Goal: Information Seeking & Learning: Learn about a topic

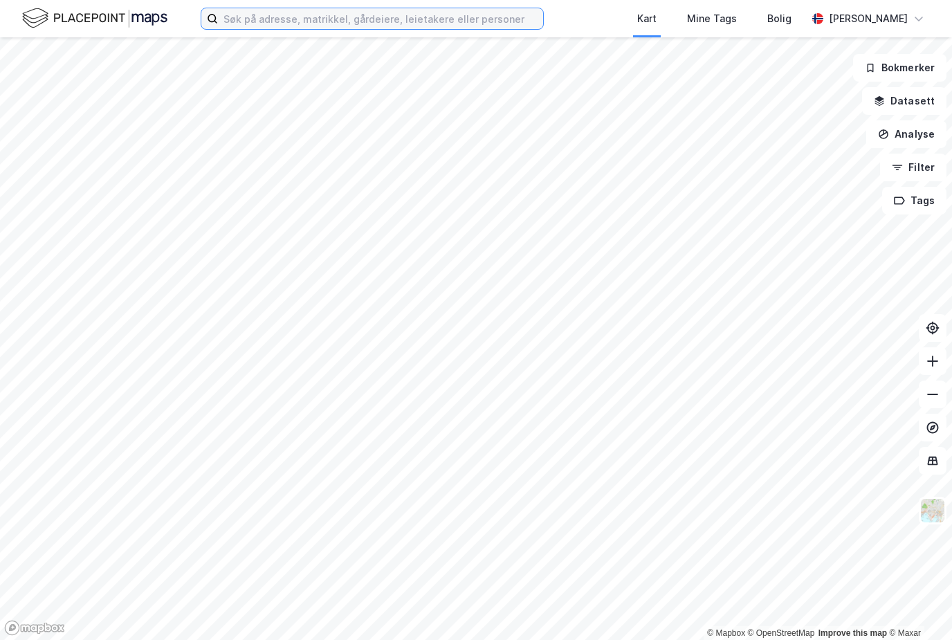
click at [470, 21] on input at bounding box center [380, 18] width 325 height 21
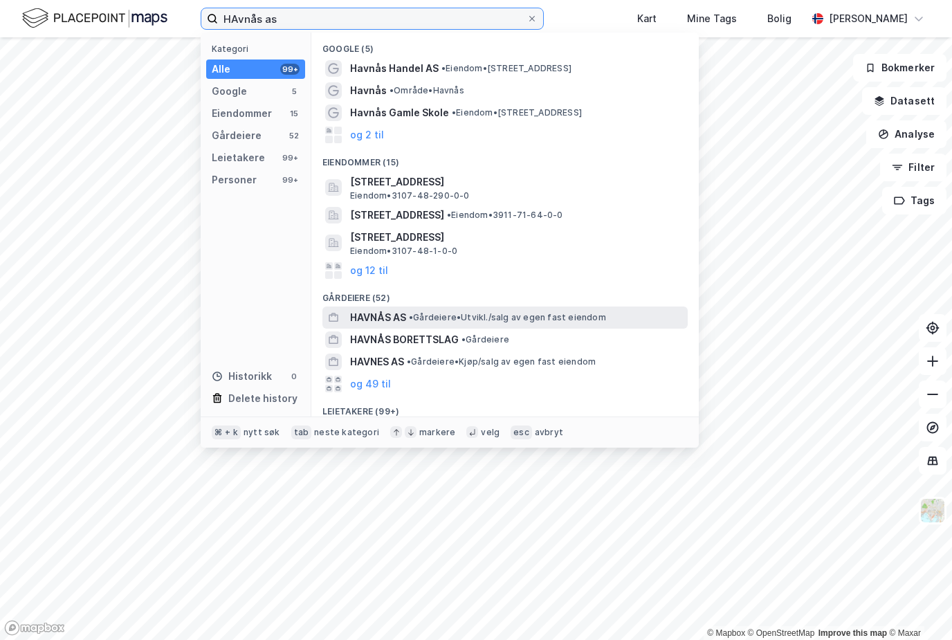
type input "HAvnås as"
click at [398, 313] on span "HAVNÅS AS" at bounding box center [378, 317] width 56 height 17
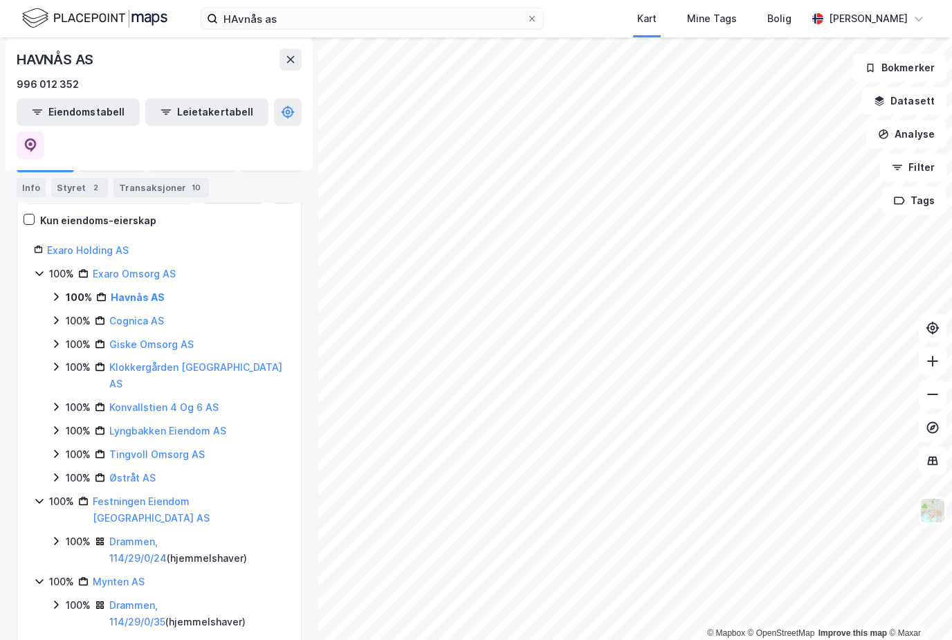
scroll to position [156, 0]
click at [55, 288] on div "100% Havnås AS" at bounding box center [168, 296] width 234 height 17
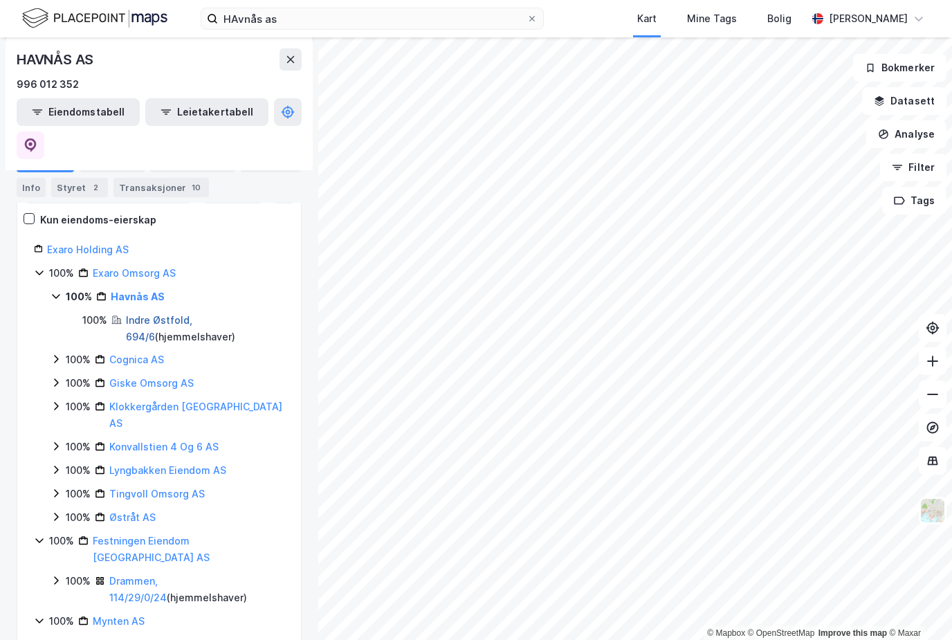
click at [160, 314] on link "Indre Østfold, 694/6" at bounding box center [159, 328] width 66 height 28
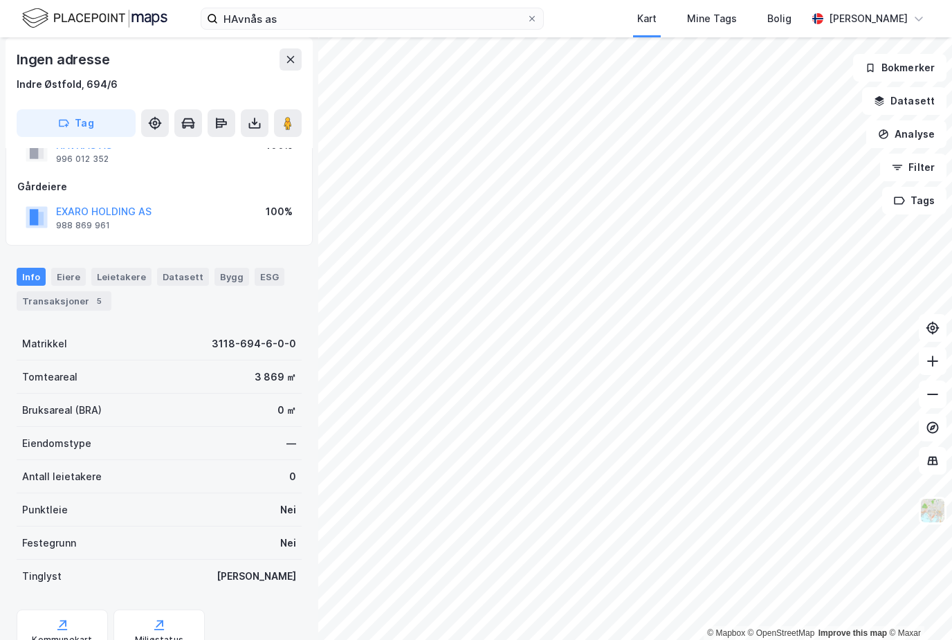
scroll to position [86, 0]
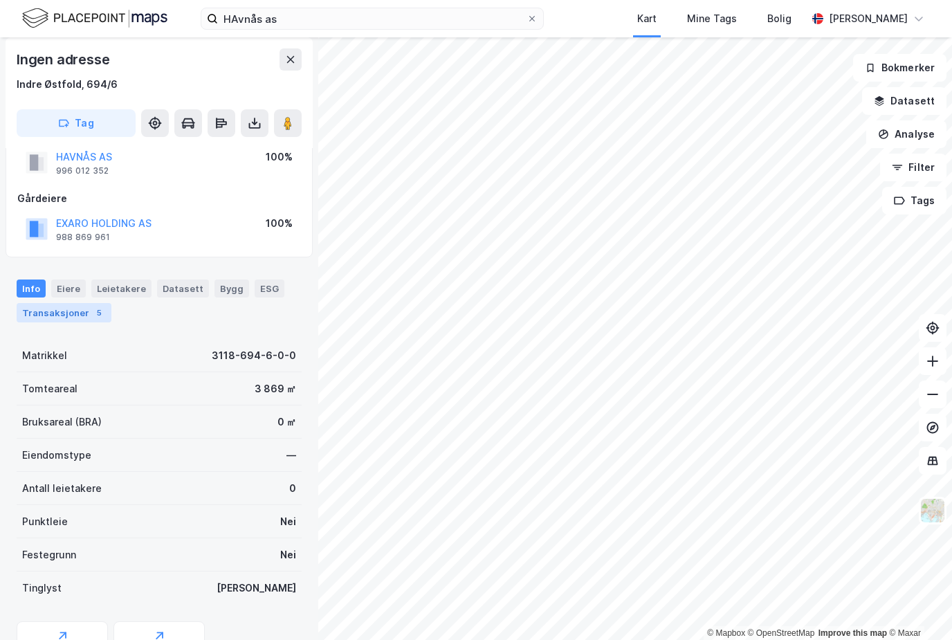
click at [80, 303] on div "Transaksjoner 5" at bounding box center [64, 312] width 95 height 19
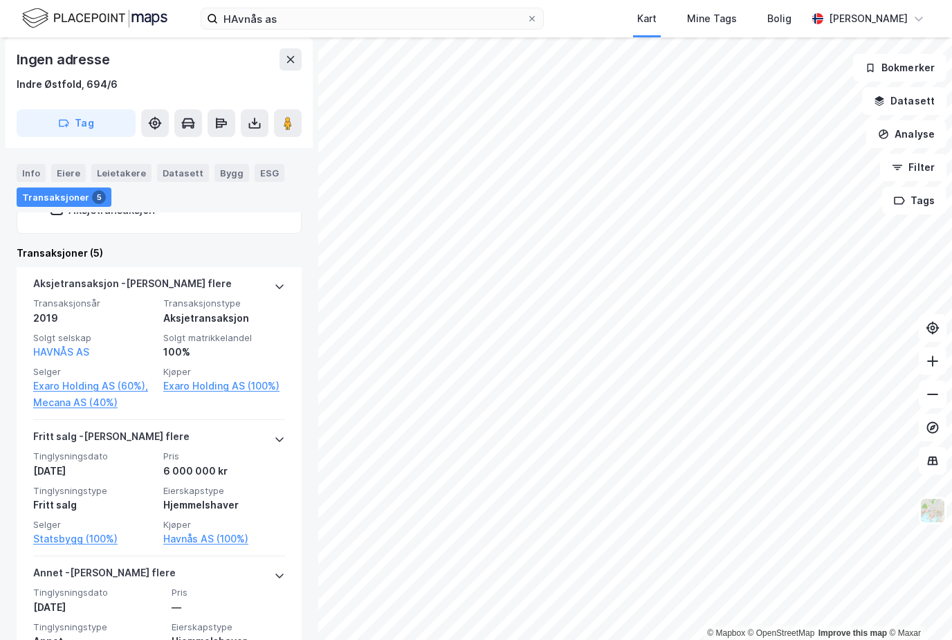
scroll to position [401, 0]
click at [542, 14] on label "HAvnås as" at bounding box center [372, 19] width 343 height 22
click at [526, 14] on input "HAvnås as" at bounding box center [372, 18] width 309 height 21
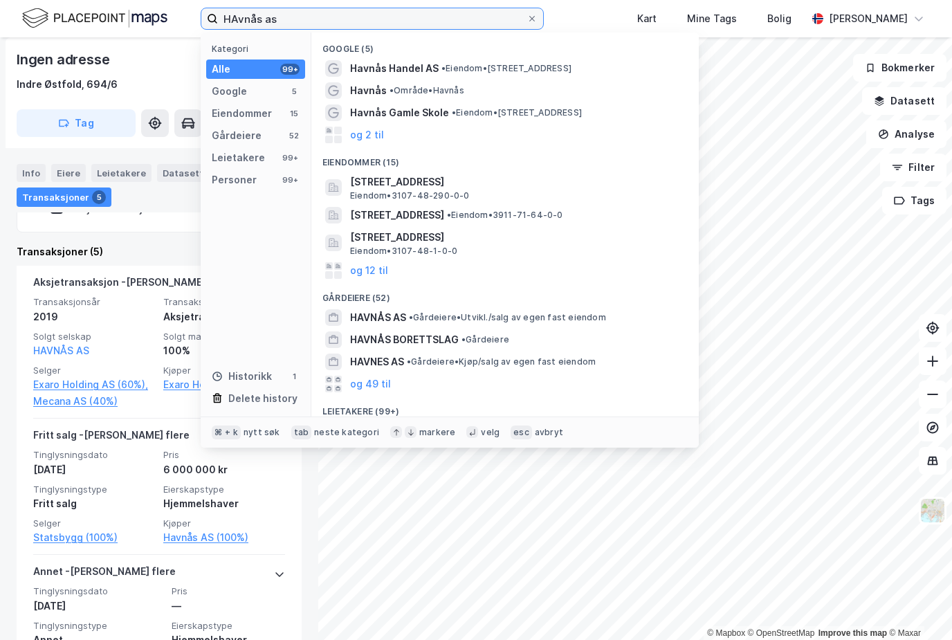
click at [489, 21] on input "HAvnås as" at bounding box center [372, 18] width 309 height 21
click at [536, 19] on icon at bounding box center [532, 19] width 8 height 8
click at [526, 19] on input "HAvnås as" at bounding box center [372, 18] width 309 height 21
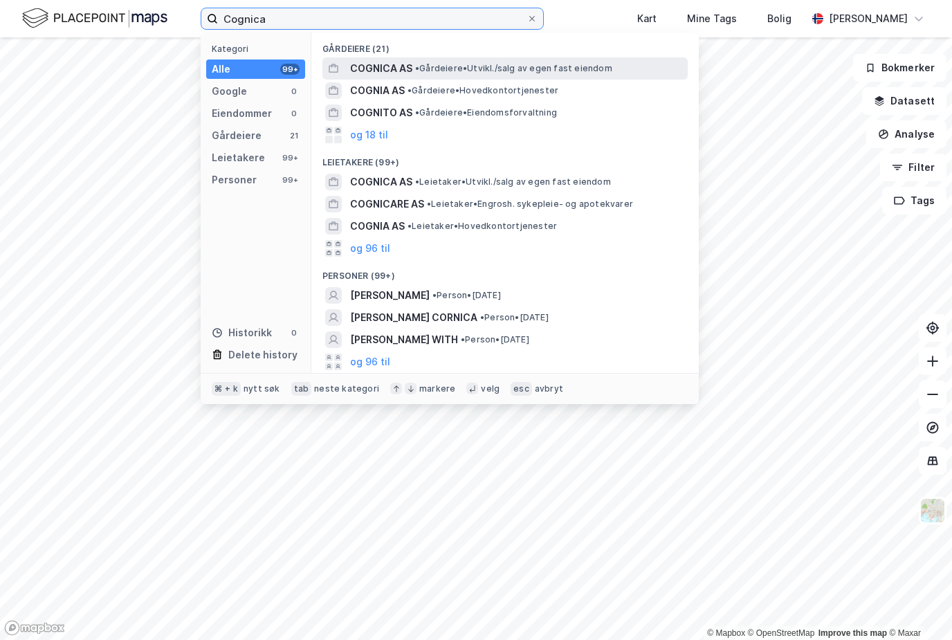
type input "Cognica"
click at [560, 73] on div "COGNICA AS • Gårdeiere • [GEOGRAPHIC_DATA]/salg av egen fast eiendom" at bounding box center [517, 68] width 335 height 17
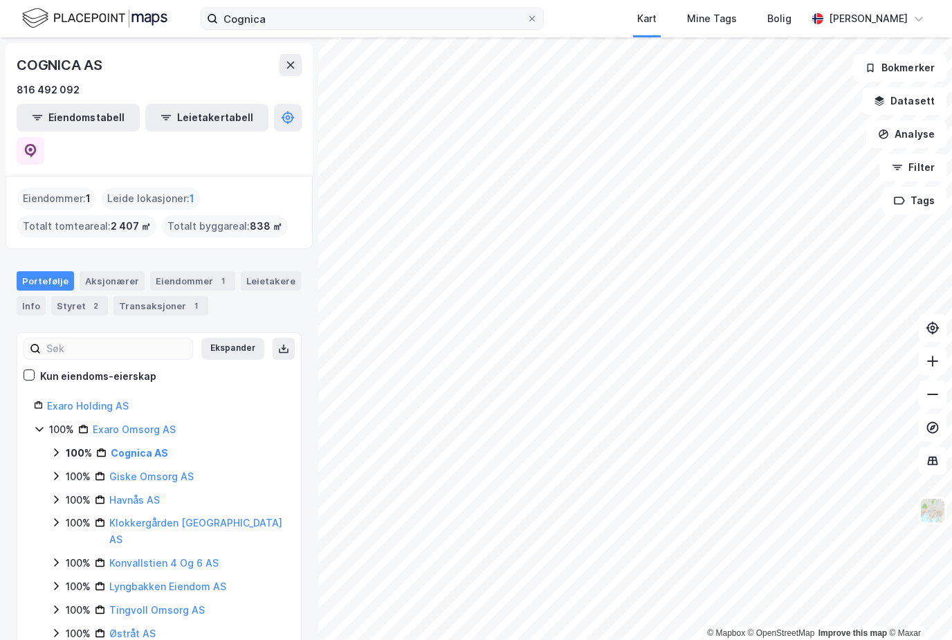
click at [66, 445] on div "100%" at bounding box center [79, 453] width 26 height 17
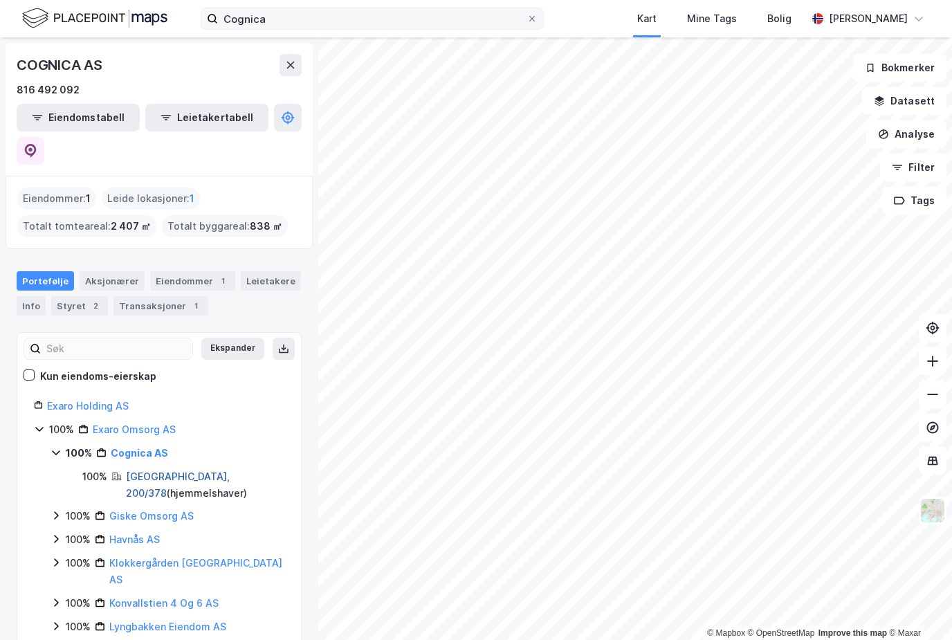
click at [171, 470] on link "[GEOGRAPHIC_DATA], 200/378" at bounding box center [178, 484] width 104 height 28
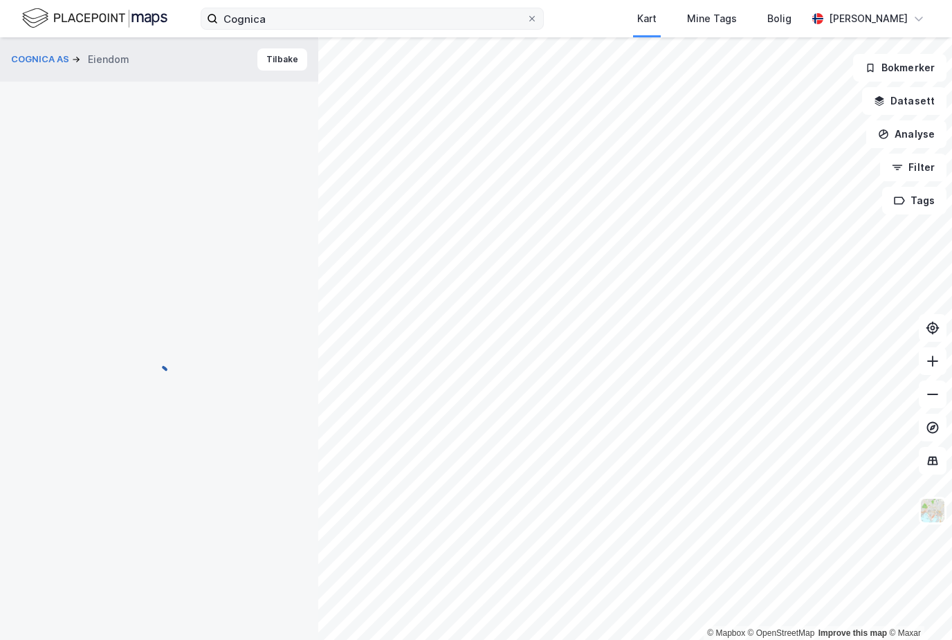
scroll to position [125, 0]
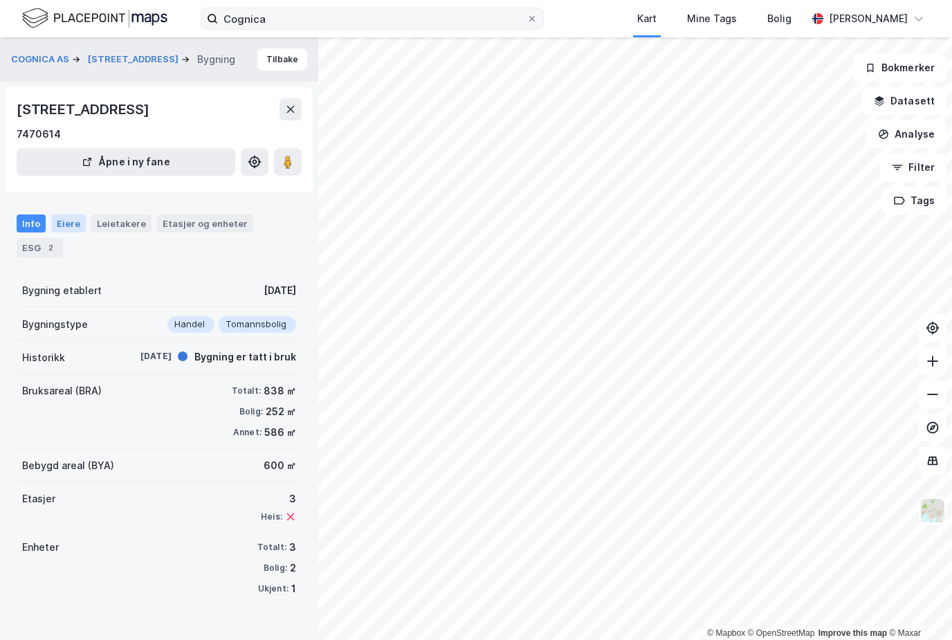
click at [68, 214] on div "Eiere" at bounding box center [68, 223] width 35 height 18
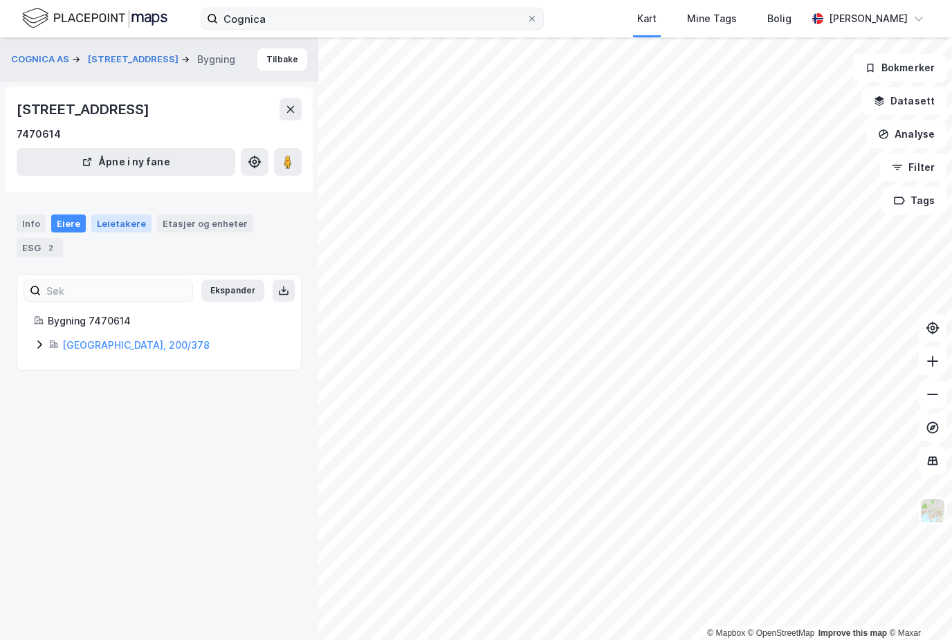
click at [125, 214] on div "Leietakere" at bounding box center [121, 223] width 60 height 18
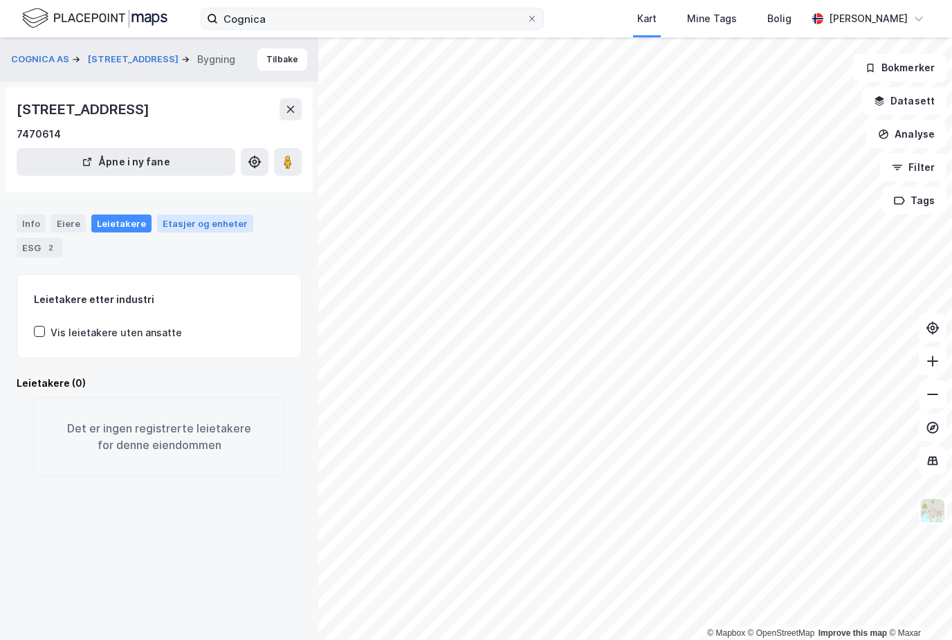
click at [196, 214] on div "Etasjer og enheter" at bounding box center [205, 223] width 96 height 18
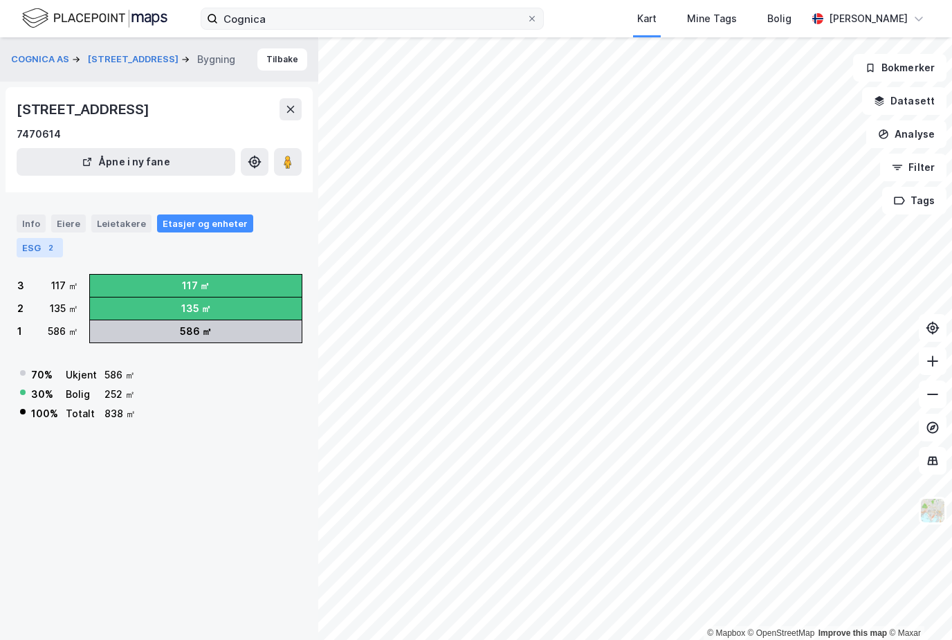
click at [63, 238] on div "ESG 2" at bounding box center [40, 247] width 46 height 19
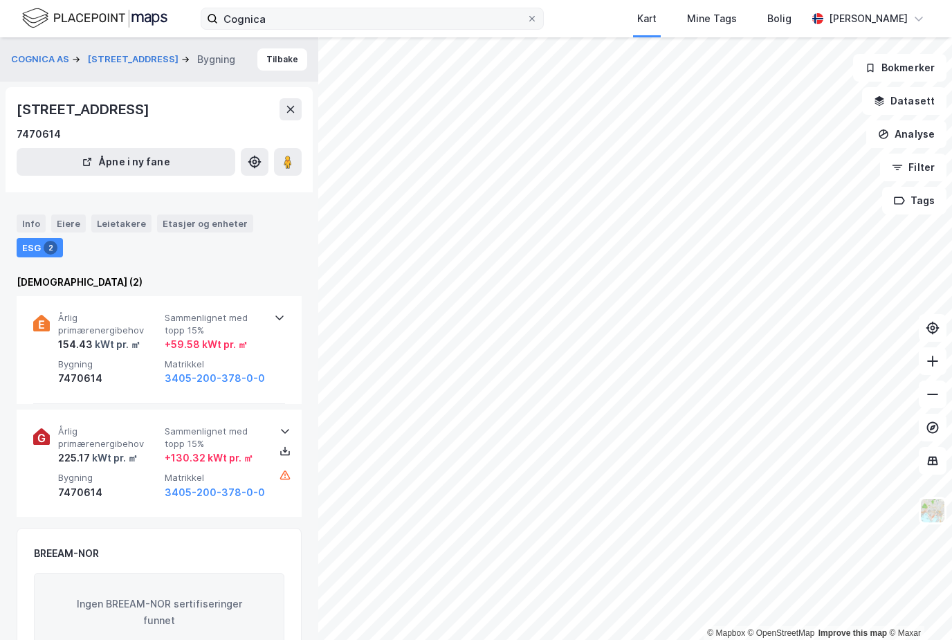
click at [122, 198] on div "Info Eiere Leietakere Etasjer og enheter ESG 2" at bounding box center [159, 230] width 318 height 65
